Goal: Task Accomplishment & Management: Use online tool/utility

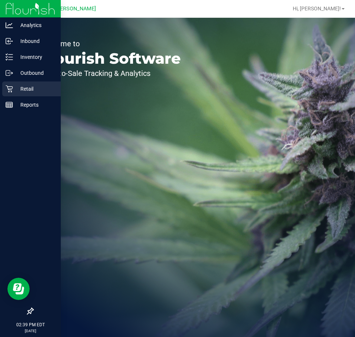
click at [13, 91] on icon at bounding box center [9, 88] width 7 height 7
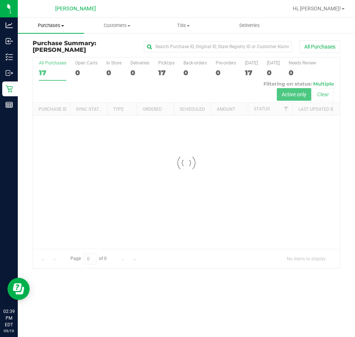
click at [52, 30] on uib-tab-heading "Purchases Summary of purchases Fulfillment All purchases" at bounding box center [51, 26] width 66 height 16
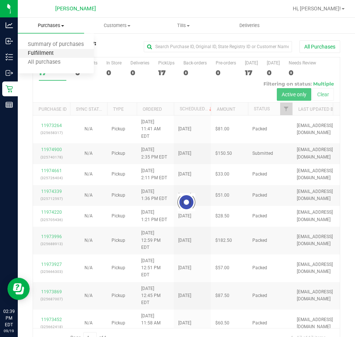
click at [47, 53] on span "Fulfillment" at bounding box center [41, 53] width 46 height 6
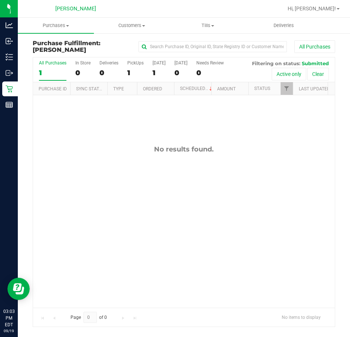
click at [211, 202] on div "No results found." at bounding box center [183, 226] width 301 height 263
click at [253, 269] on div "No results found." at bounding box center [183, 226] width 301 height 263
click at [161, 159] on div "No results found." at bounding box center [183, 226] width 301 height 263
click at [150, 164] on div "No results found." at bounding box center [183, 226] width 301 height 263
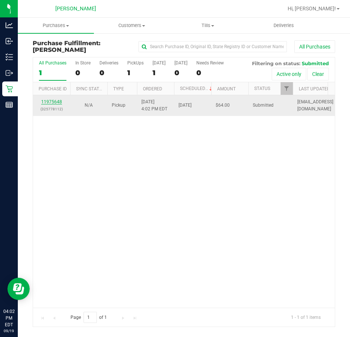
click at [52, 102] on link "11975648" at bounding box center [51, 101] width 21 height 5
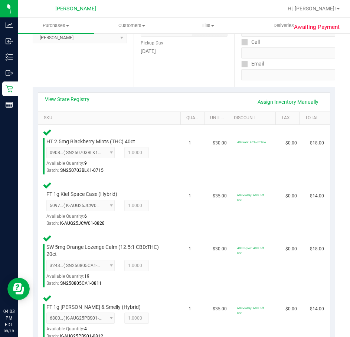
scroll to position [249, 0]
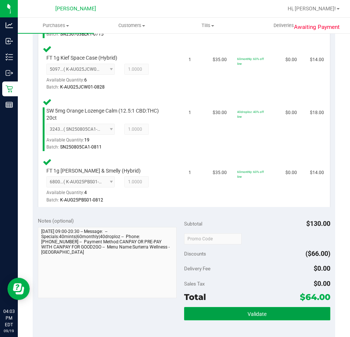
click at [256, 309] on button "Validate" at bounding box center [257, 313] width 146 height 13
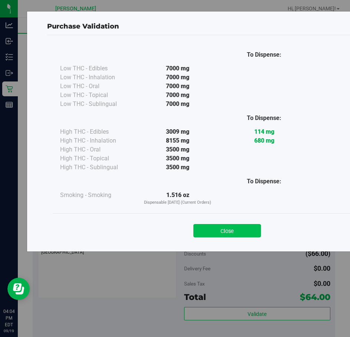
click at [250, 236] on button "Close" at bounding box center [226, 230] width 67 height 13
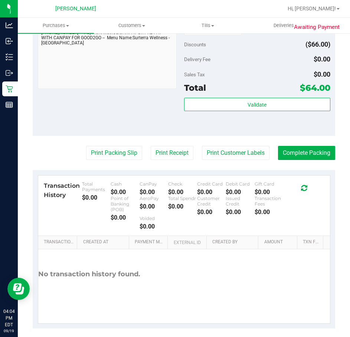
scroll to position [465, 0]
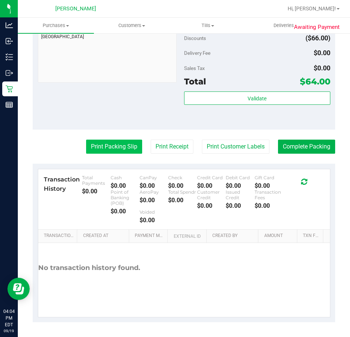
click at [115, 147] on button "Print Packing Slip" at bounding box center [114, 147] width 56 height 14
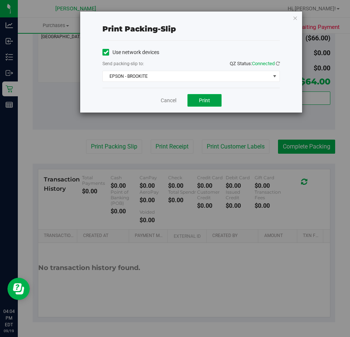
click at [217, 99] on button "Print" at bounding box center [204, 100] width 34 height 13
click at [167, 98] on link "Cancel" at bounding box center [169, 101] width 16 height 8
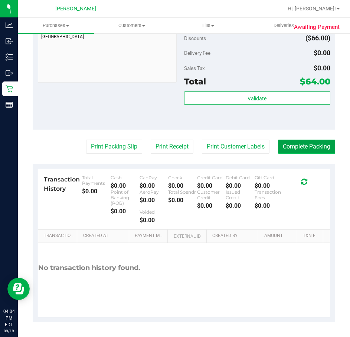
click at [301, 145] on button "Complete Packing" at bounding box center [306, 147] width 57 height 14
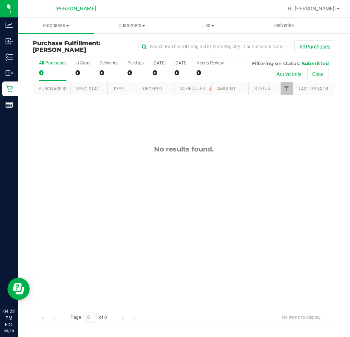
click at [207, 167] on div "No results found." at bounding box center [183, 226] width 301 height 263
click at [152, 187] on div "No results found." at bounding box center [183, 226] width 301 height 263
click at [152, 254] on div "No results found." at bounding box center [183, 226] width 301 height 263
click at [214, 144] on div "No results found." at bounding box center [183, 226] width 301 height 263
click at [83, 128] on div "No results found." at bounding box center [183, 226] width 301 height 263
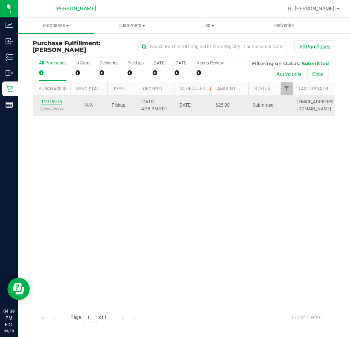
click at [60, 101] on link "11975975" at bounding box center [51, 101] width 21 height 5
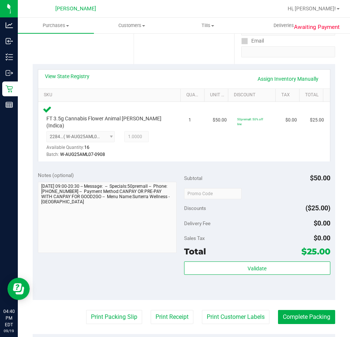
scroll to position [139, 0]
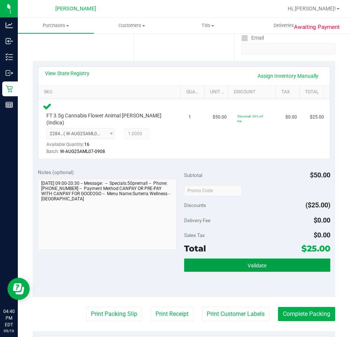
click at [219, 260] on button "Validate" at bounding box center [257, 265] width 146 height 13
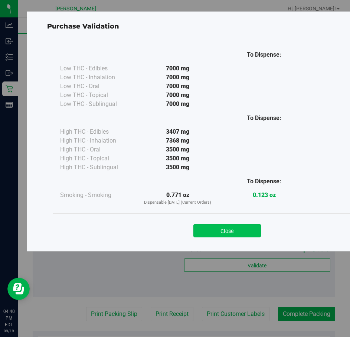
click at [230, 226] on button "Close" at bounding box center [226, 230] width 67 height 13
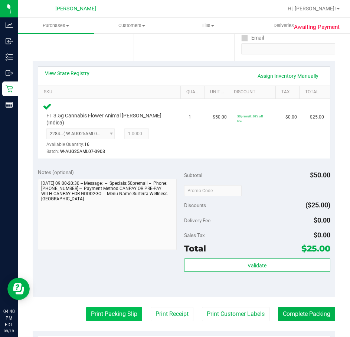
click at [108, 308] on button "Print Packing Slip" at bounding box center [114, 314] width 56 height 14
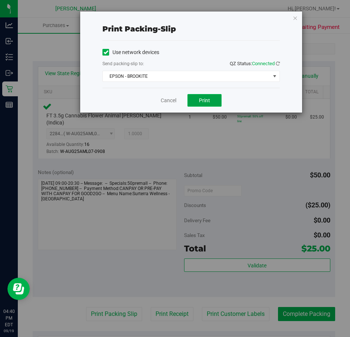
click at [204, 102] on span "Print" at bounding box center [204, 101] width 11 height 6
click at [153, 98] on div "Cancel Print" at bounding box center [190, 100] width 177 height 25
click at [171, 98] on link "Cancel" at bounding box center [169, 101] width 16 height 8
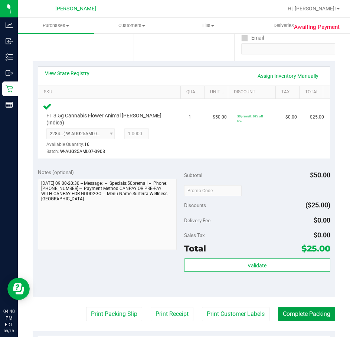
click at [287, 310] on button "Complete Packing" at bounding box center [306, 314] width 57 height 14
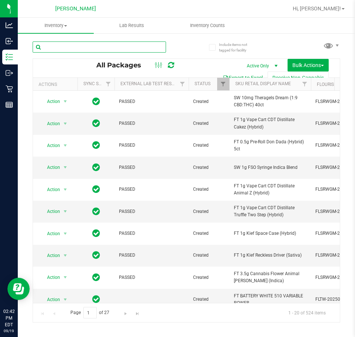
click at [85, 43] on input "text" at bounding box center [100, 47] width 134 height 11
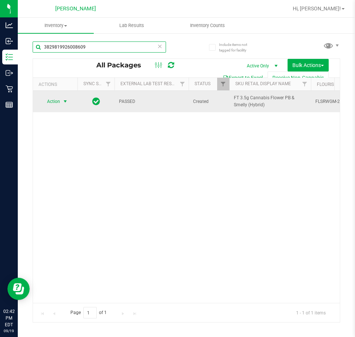
type input "3829819926008609"
click at [61, 100] on span "select" at bounding box center [65, 101] width 9 height 10
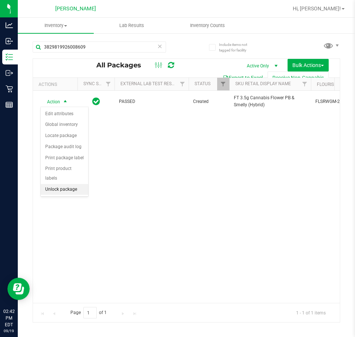
click at [74, 184] on li "Unlock package" at bounding box center [64, 189] width 47 height 11
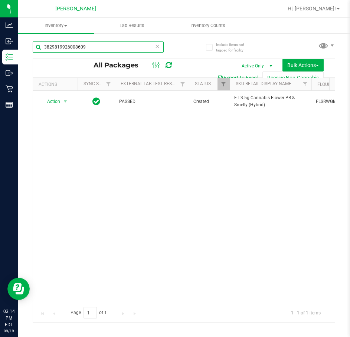
click at [111, 47] on input "3829819926008609" at bounding box center [98, 47] width 131 height 11
type input "3"
type input "gss"
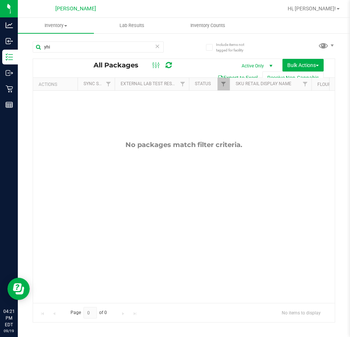
type input "yhi"
